Goal: Information Seeking & Learning: Learn about a topic

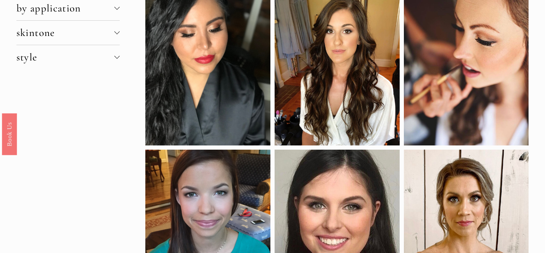
scroll to position [24, 0]
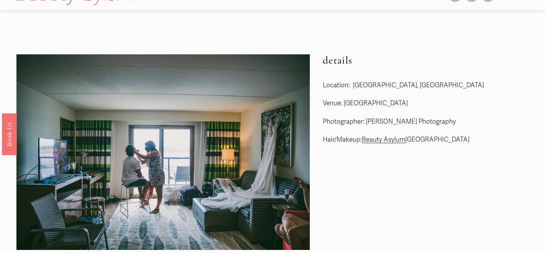
scroll to position [13, 0]
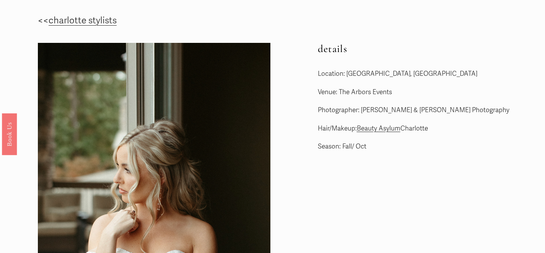
scroll to position [3, 0]
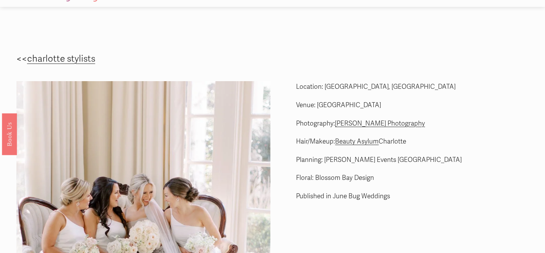
scroll to position [20, 0]
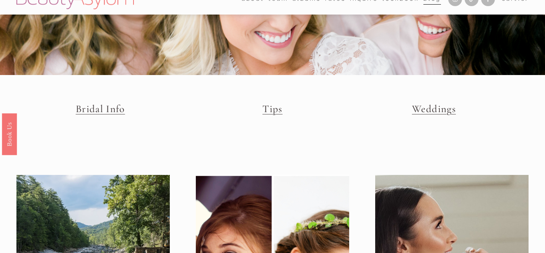
scroll to position [4, 0]
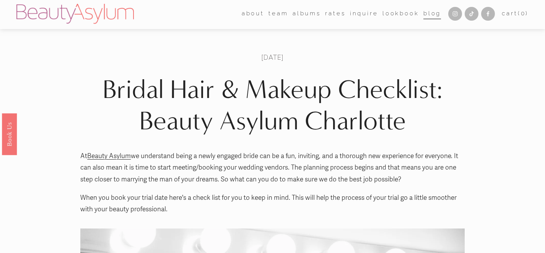
scroll to position [1, 0]
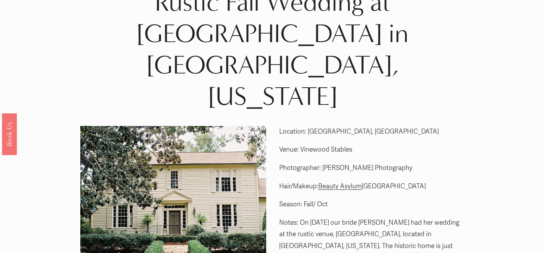
scroll to position [6, 0]
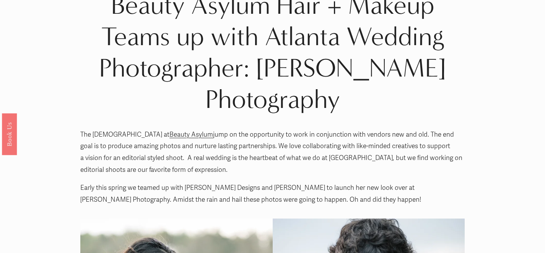
scroll to position [24, 0]
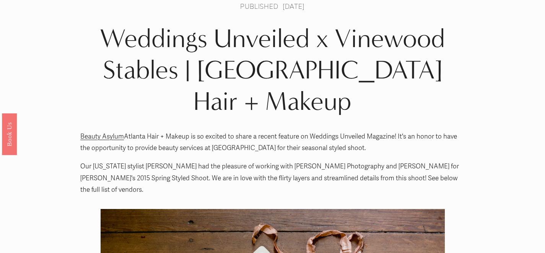
scroll to position [7, 0]
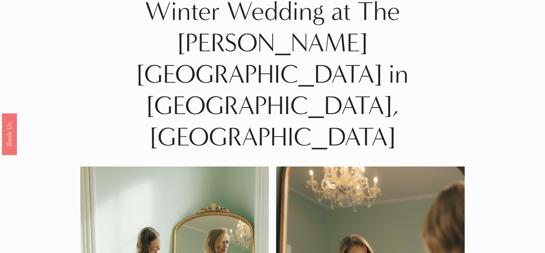
scroll to position [6, 0]
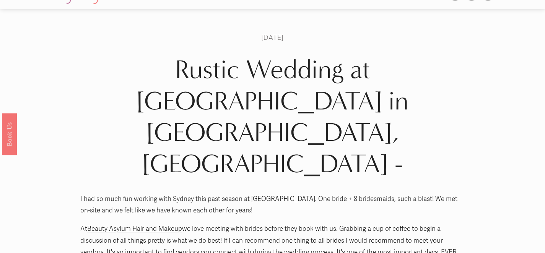
scroll to position [11, 0]
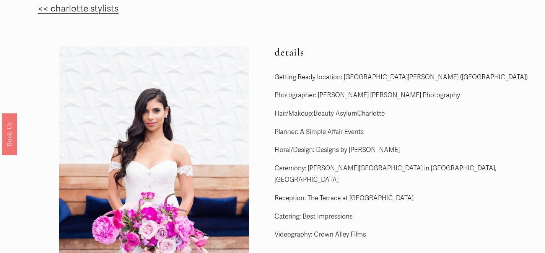
scroll to position [26, 0]
